Goal: Information Seeking & Learning: Check status

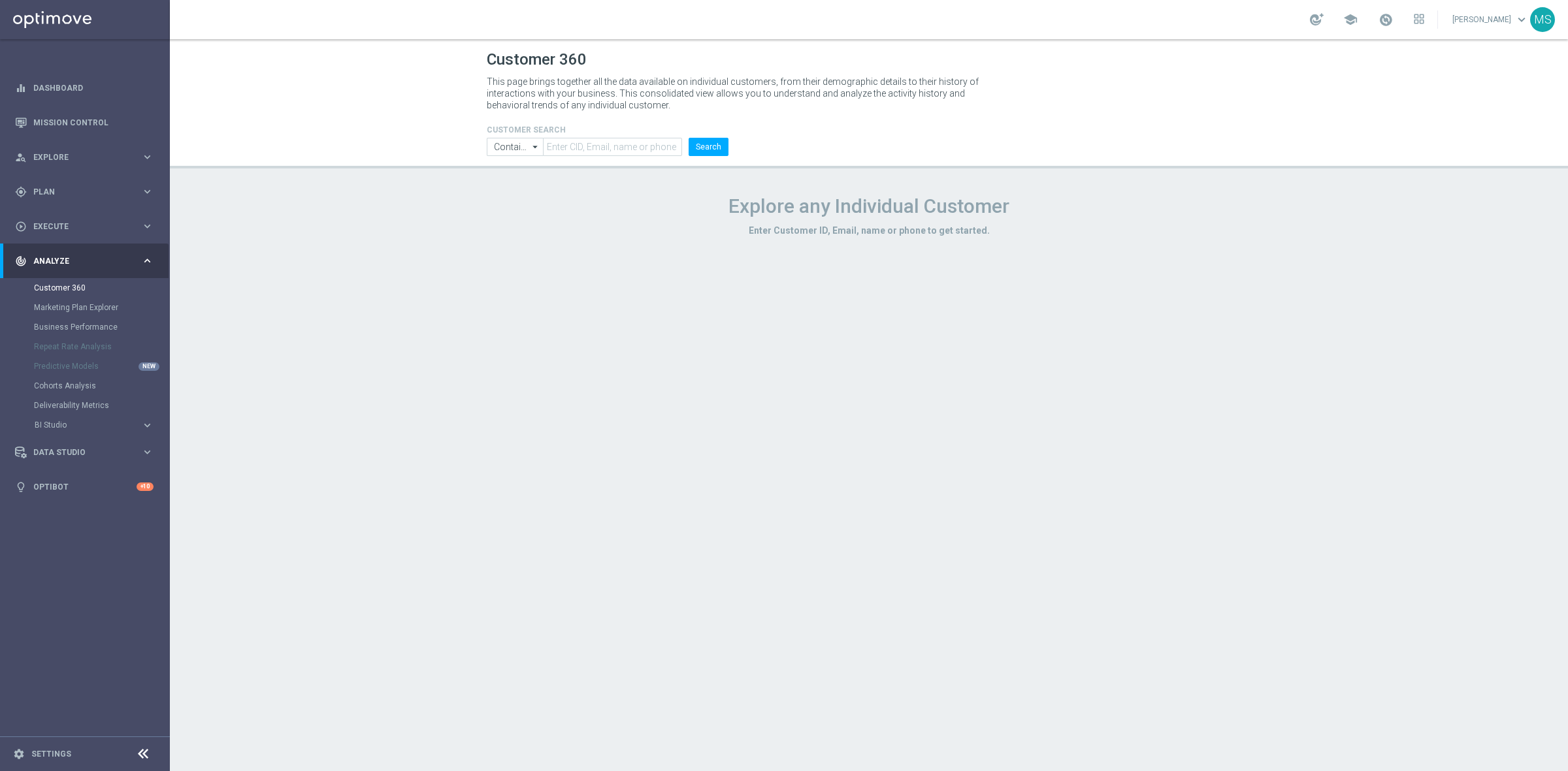
click at [539, 148] on icon "arrow_drop_down" at bounding box center [535, 147] width 13 height 17
click at [522, 200] on h1 "Explore any Individual Customer" at bounding box center [868, 206] width 764 height 24
type input "Contains"
click at [514, 147] on input "Contains" at bounding box center [514, 147] width 56 height 18
click at [518, 181] on div "Equals" at bounding box center [514, 185] width 56 height 18
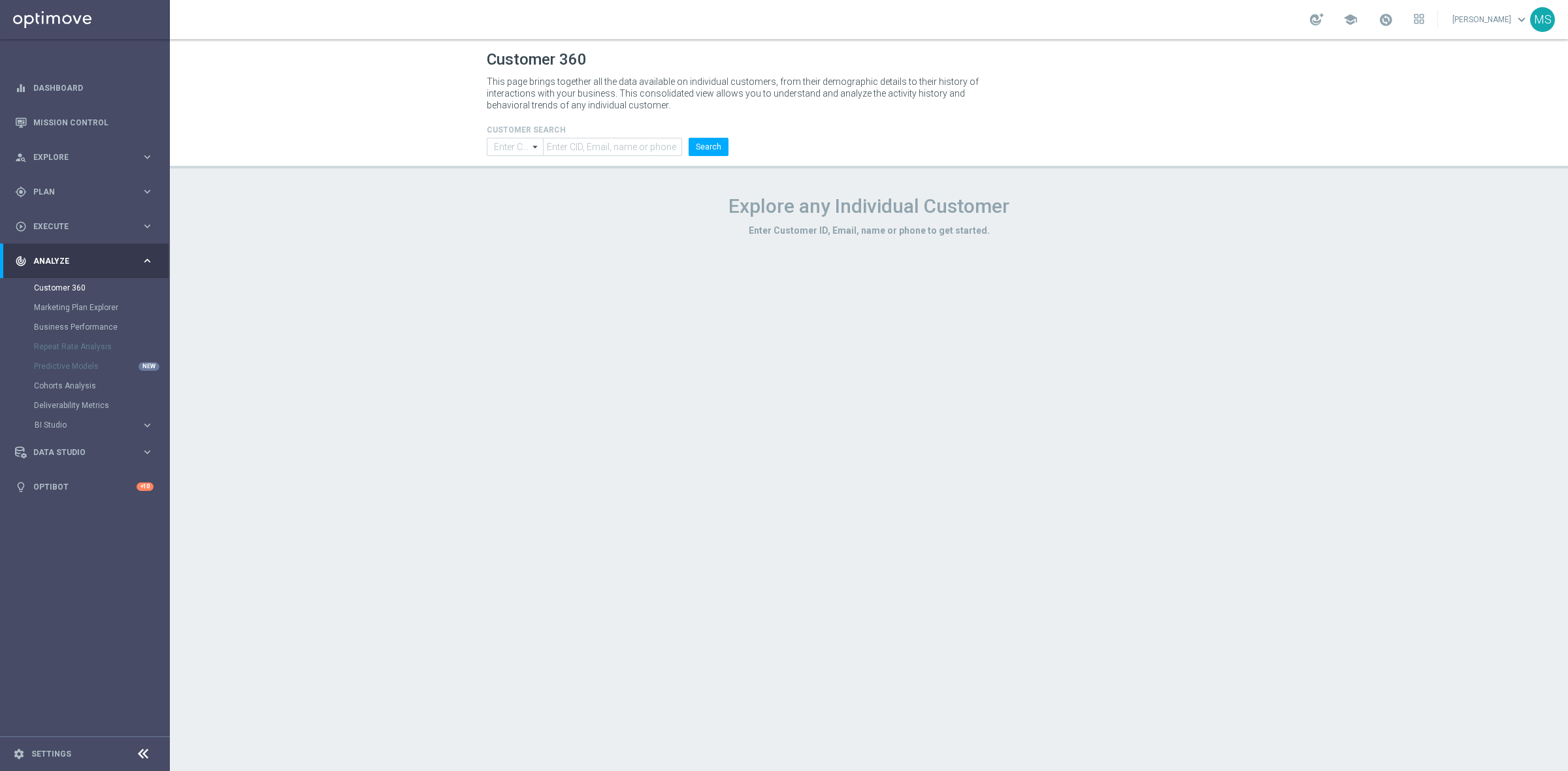
type input "Equals"
click at [579, 155] on input "text" at bounding box center [613, 147] width 139 height 18
paste input "1999513"
click at [708, 148] on button "Search" at bounding box center [709, 147] width 40 height 18
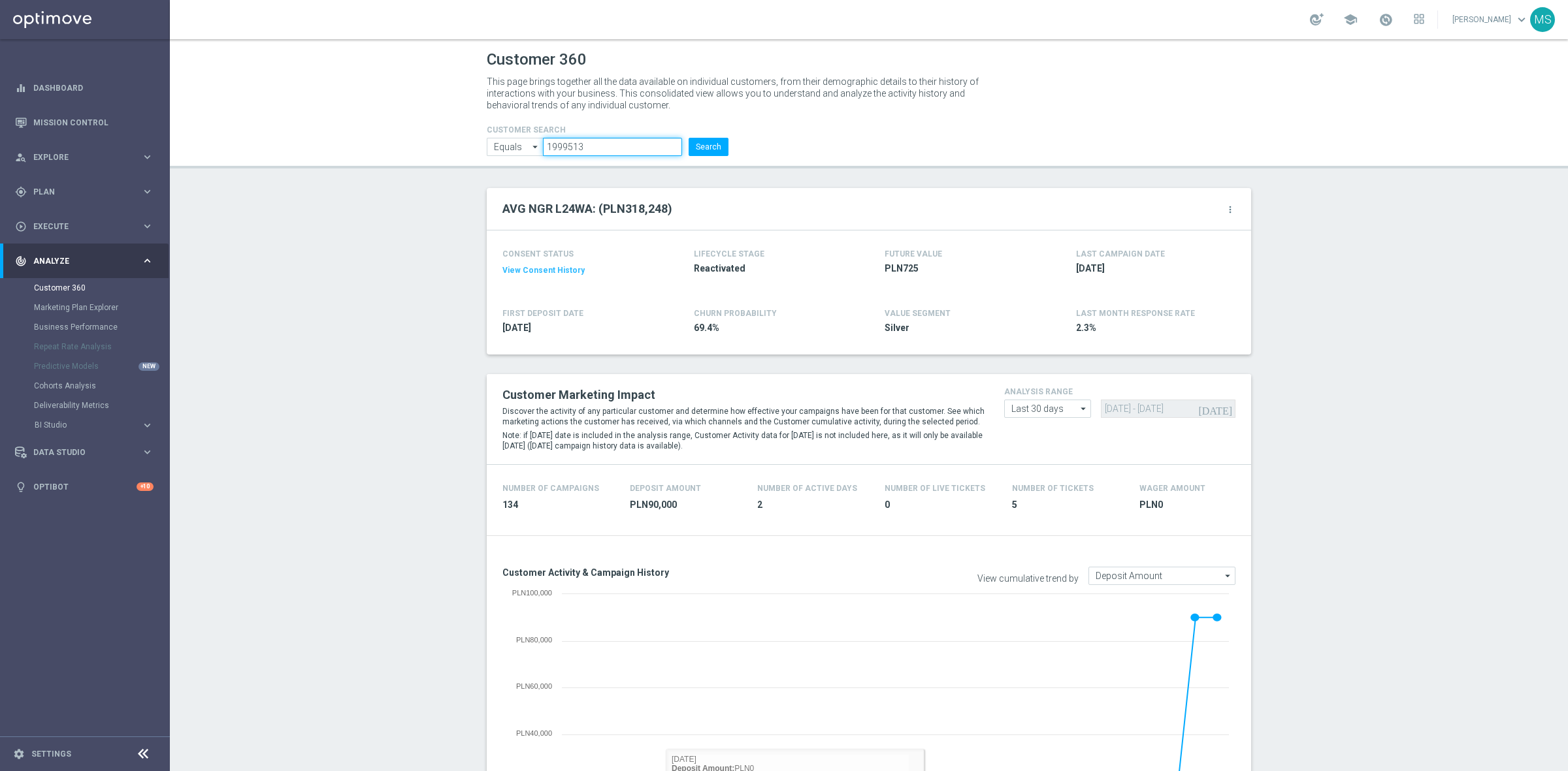
click at [611, 141] on input "1999513" at bounding box center [613, 147] width 139 height 18
click at [714, 149] on button "Search" at bounding box center [709, 147] width 40 height 18
click at [570, 154] on input "1999513" at bounding box center [613, 147] width 139 height 18
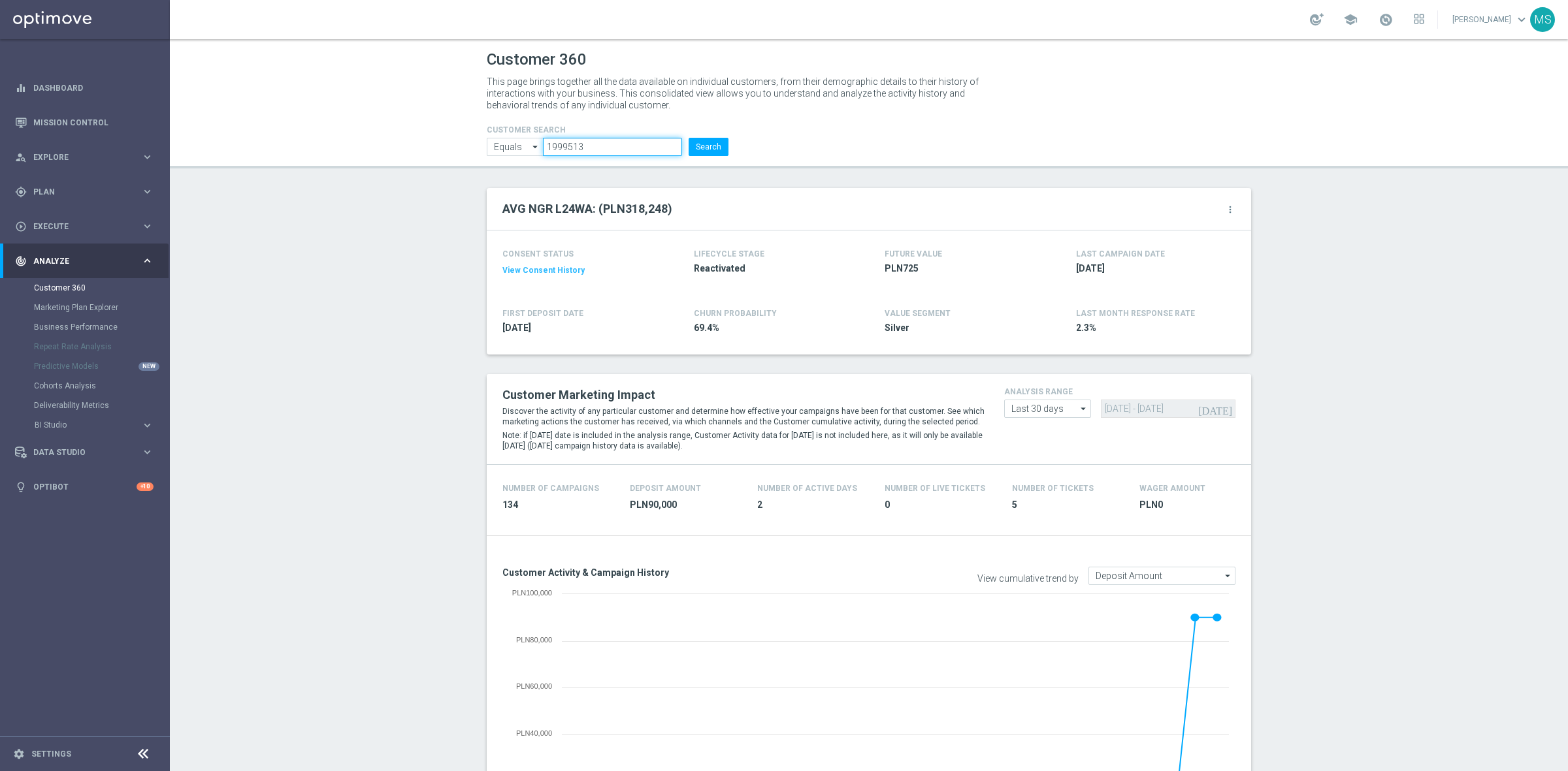
paste input "956757"
click at [696, 153] on button "Search" at bounding box center [709, 147] width 40 height 18
click at [620, 156] on input "956757" at bounding box center [613, 147] width 139 height 18
click at [603, 152] on input "956757" at bounding box center [613, 147] width 139 height 18
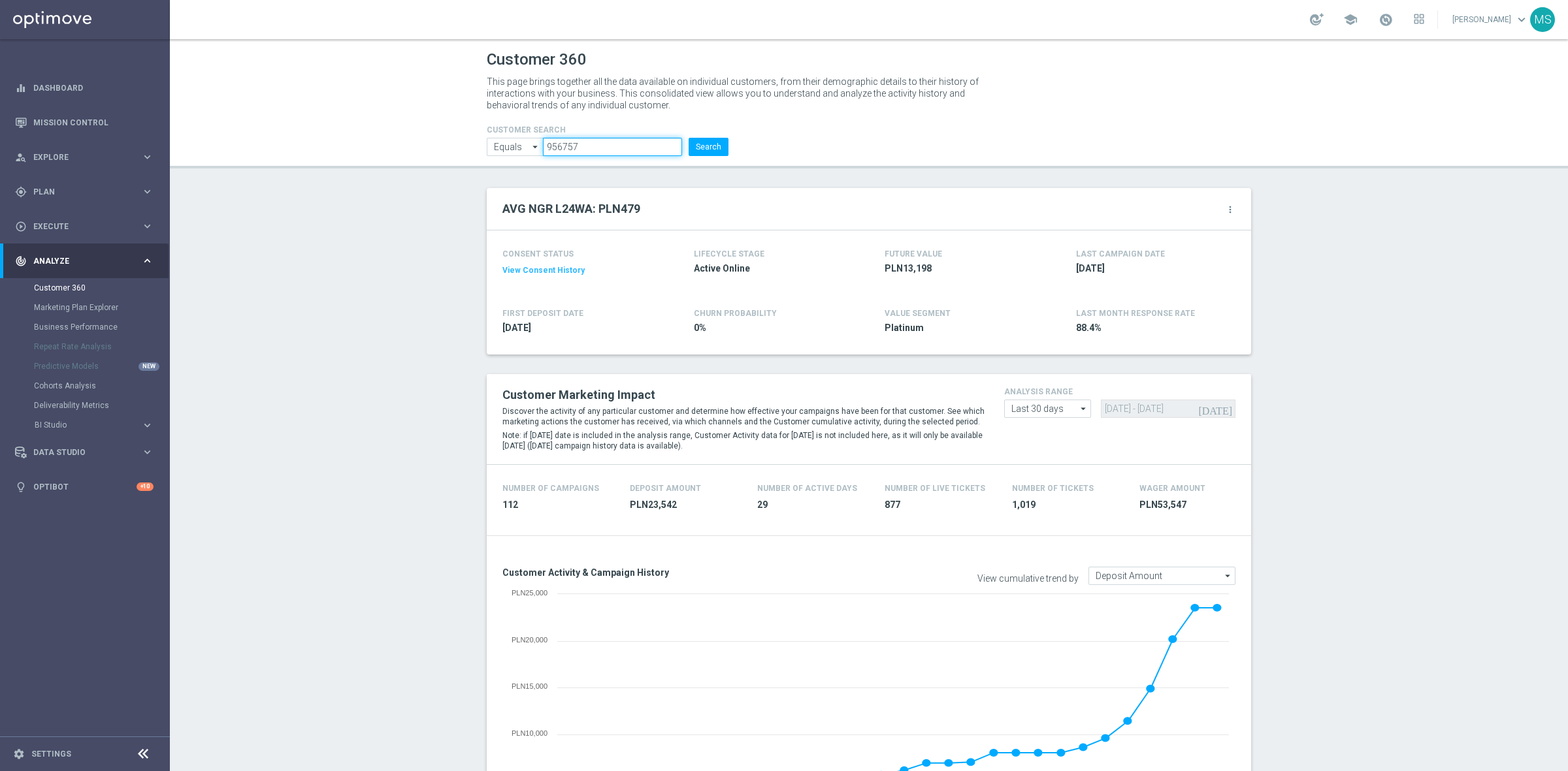
click at [603, 152] on input "956757" at bounding box center [613, 147] width 139 height 18
paste input "2905263"
type input "2905263"
click at [698, 139] on button "Search" at bounding box center [709, 147] width 40 height 18
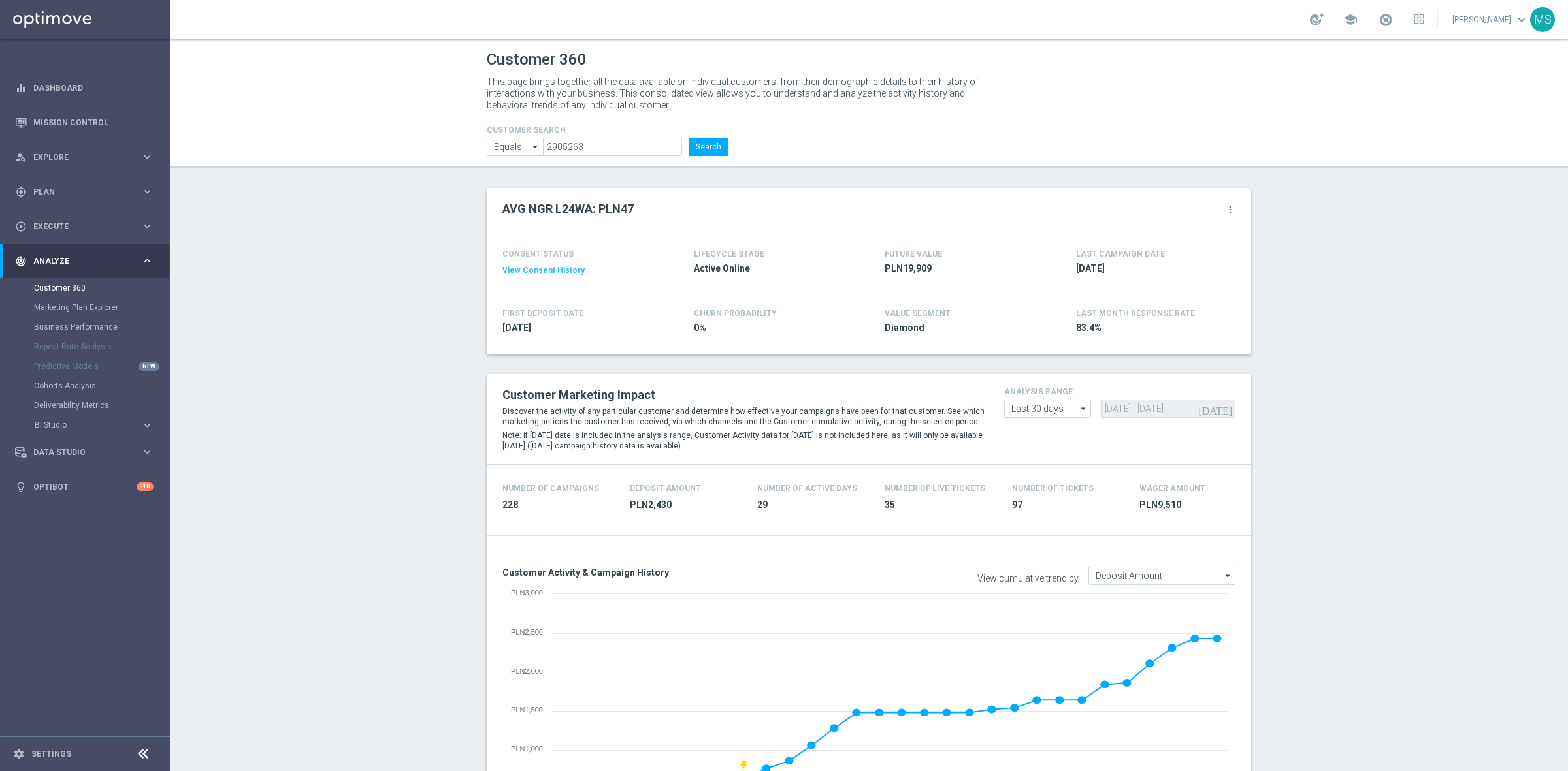
click at [710, 135] on form "CUSTOMER SEARCH Equals Equals arrow_drop_down Show Selected 0 of NaN Contains" at bounding box center [608, 141] width 242 height 31
click at [710, 147] on button "Search" at bounding box center [709, 147] width 40 height 18
click at [701, 141] on button "Search" at bounding box center [709, 147] width 40 height 18
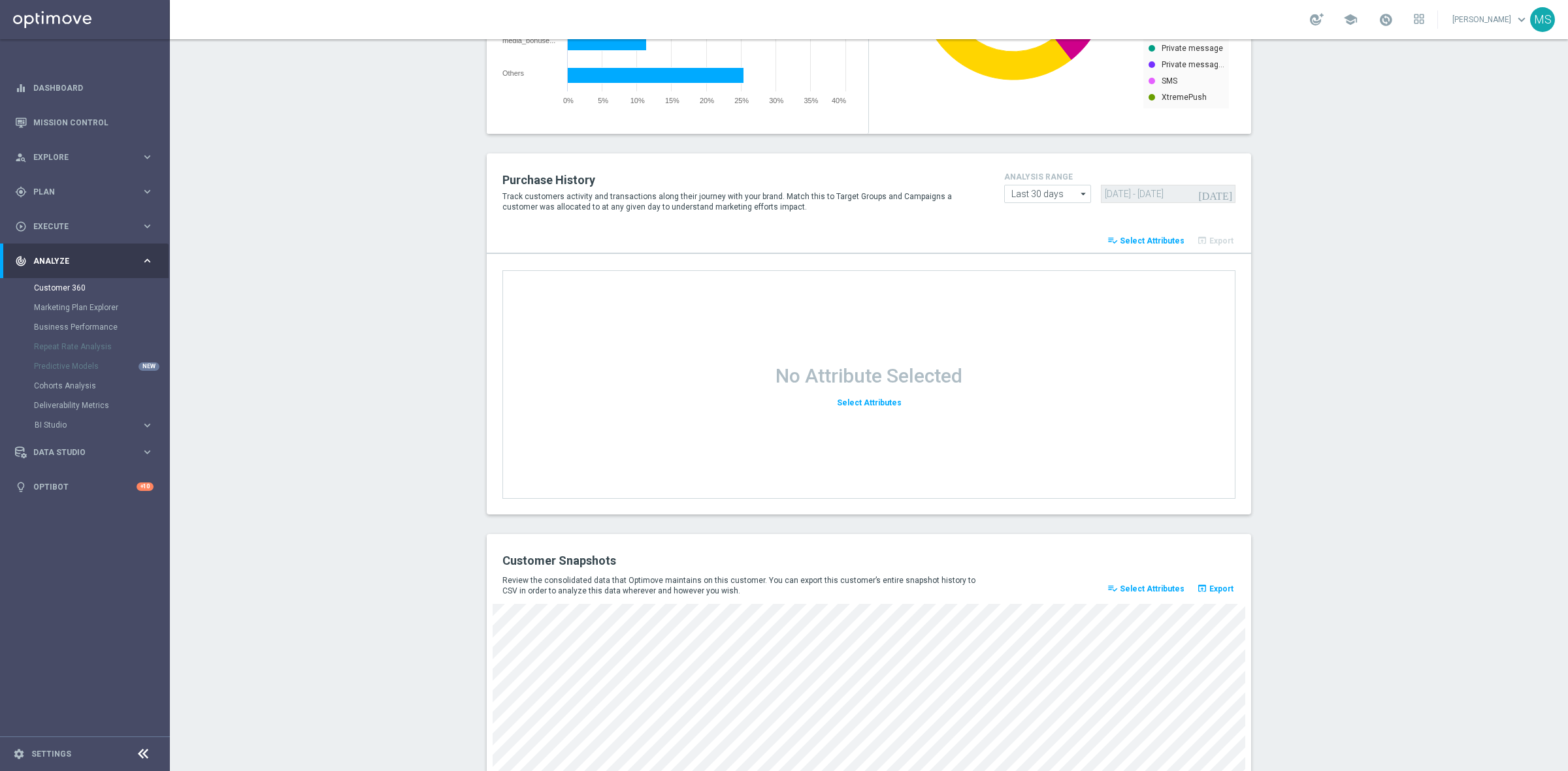
scroll to position [1495, 0]
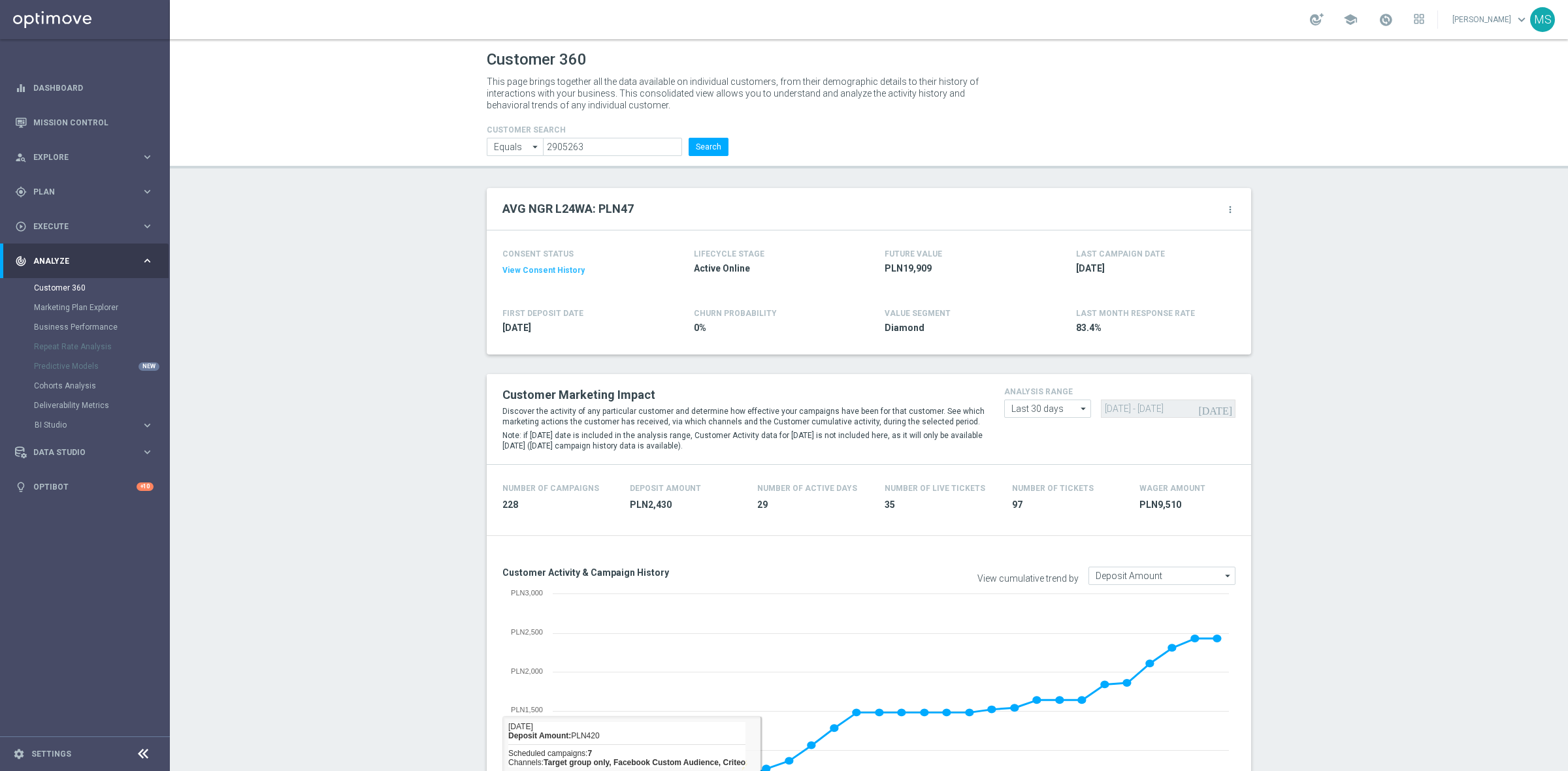
click at [602, 129] on h4 "CUSTOMER SEARCH" at bounding box center [608, 130] width 242 height 9
click at [606, 154] on input "2905263" at bounding box center [613, 147] width 139 height 18
paste input "1799060"
click at [700, 146] on button "Search" at bounding box center [709, 147] width 40 height 18
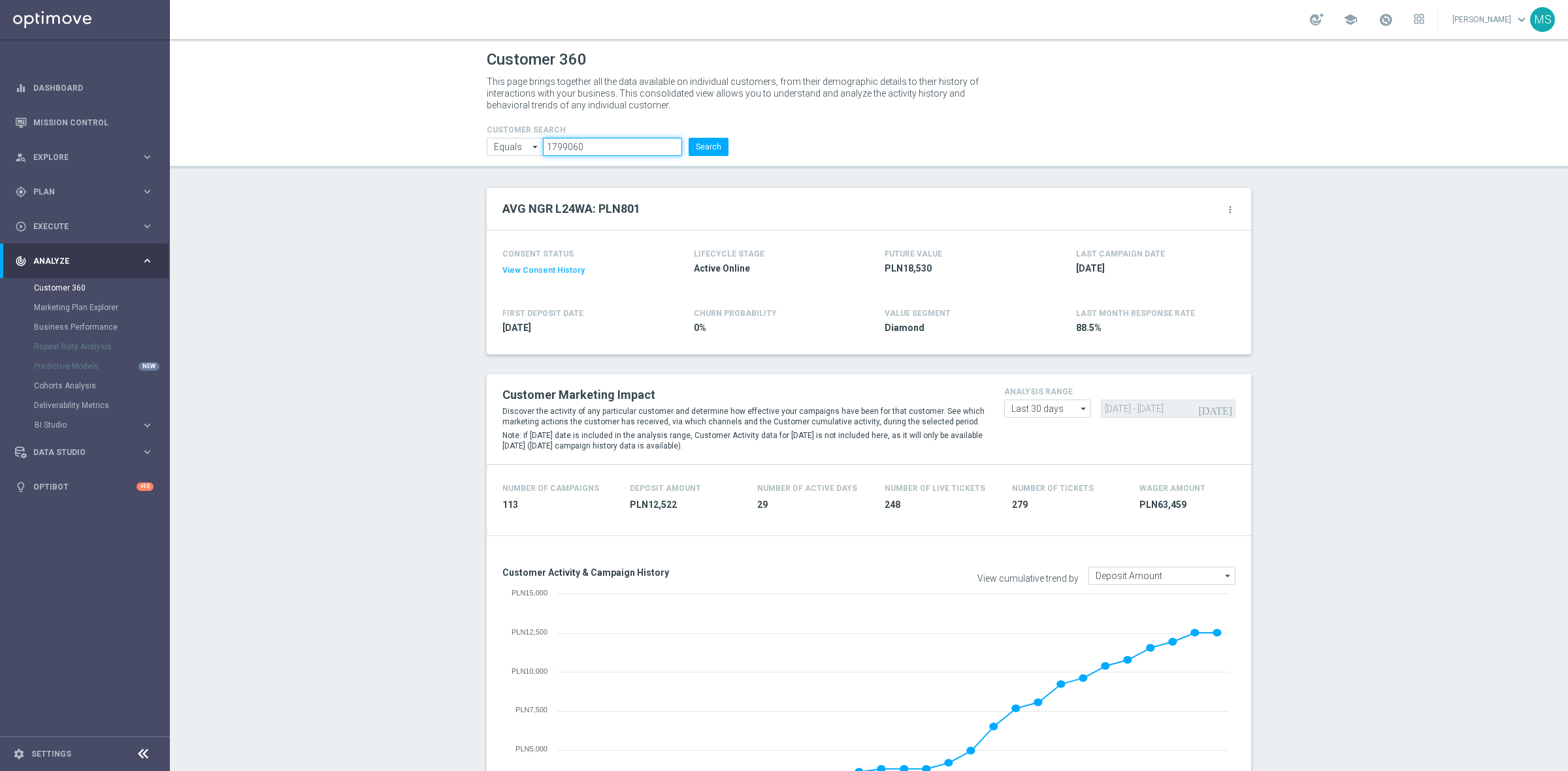
click at [580, 148] on input "1799060" at bounding box center [613, 147] width 139 height 18
click at [713, 149] on button "Search" at bounding box center [709, 147] width 40 height 18
click at [623, 152] on input "1799060" at bounding box center [613, 147] width 139 height 18
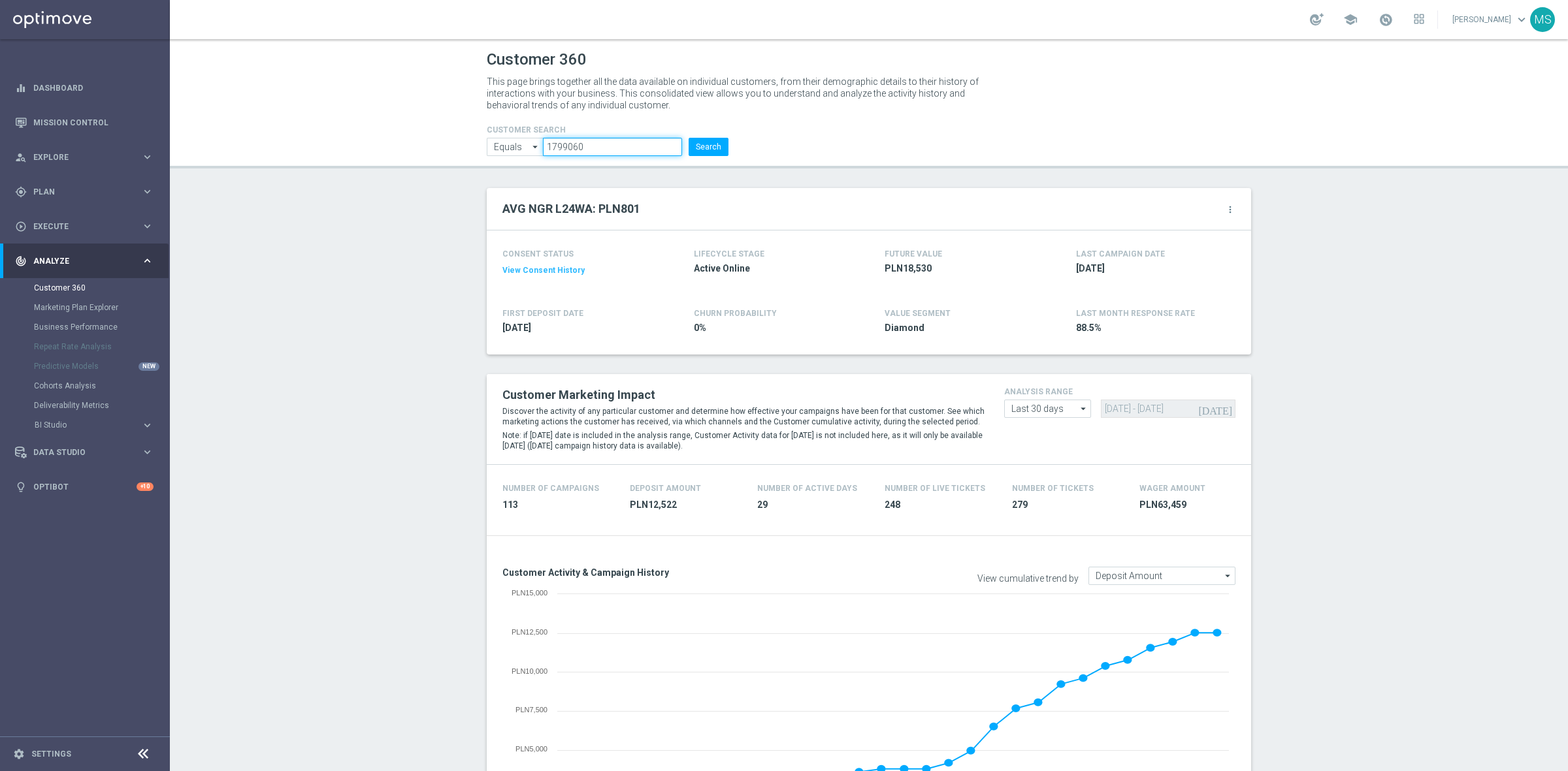
paste input "289253"
type input "2892530"
click at [718, 136] on form "CUSTOMER SEARCH Equals Equals arrow_drop_down Show Selected 0 of NaN Contains" at bounding box center [608, 141] width 242 height 31
click at [708, 143] on button "Search" at bounding box center [709, 147] width 40 height 18
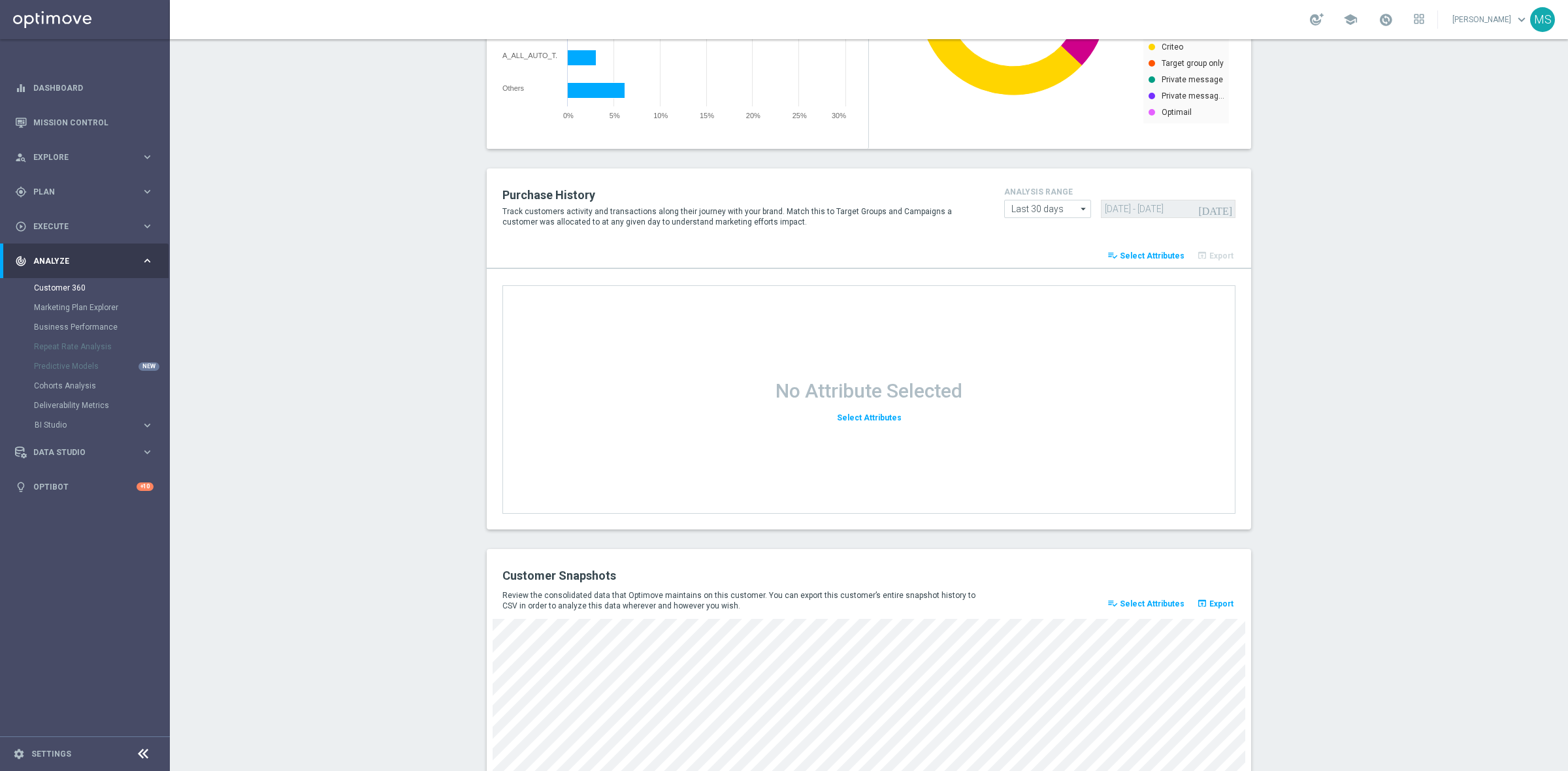
scroll to position [1495, 0]
